Goal: Task Accomplishment & Management: Manage account settings

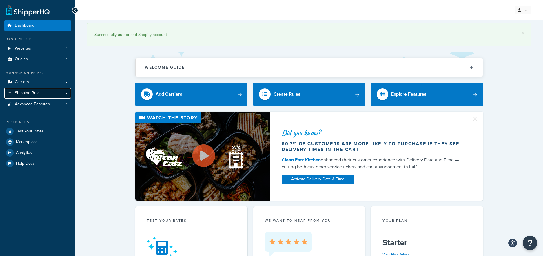
click at [36, 91] on span "Shipping Rules" at bounding box center [28, 93] width 27 height 5
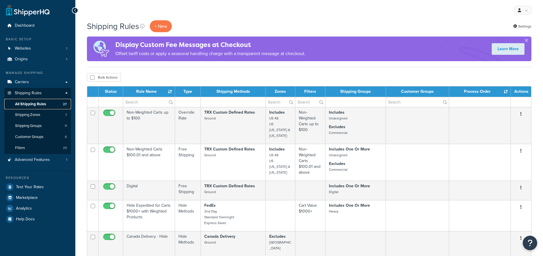
click at [43, 102] on span "All Shipping Rules" at bounding box center [30, 104] width 31 height 5
click at [525, 22] on link "Settings" at bounding box center [522, 26] width 18 height 8
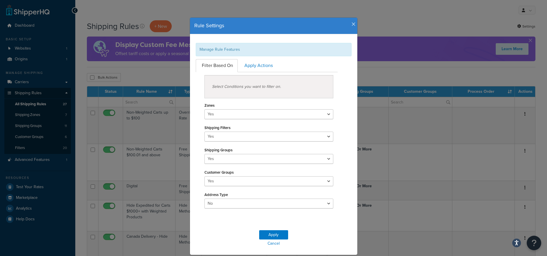
click at [352, 23] on icon "button" at bounding box center [354, 24] width 4 height 5
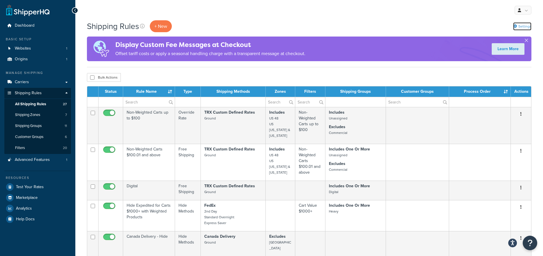
click at [526, 28] on link "Settings" at bounding box center [522, 26] width 18 height 8
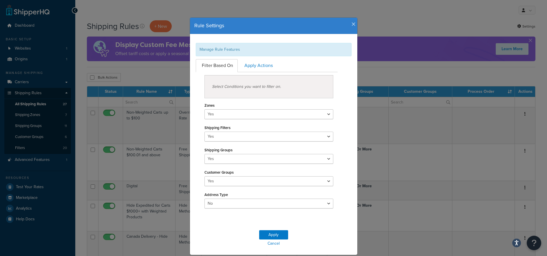
click at [352, 27] on icon "button" at bounding box center [354, 24] width 4 height 5
